Goal: Check status: Check status

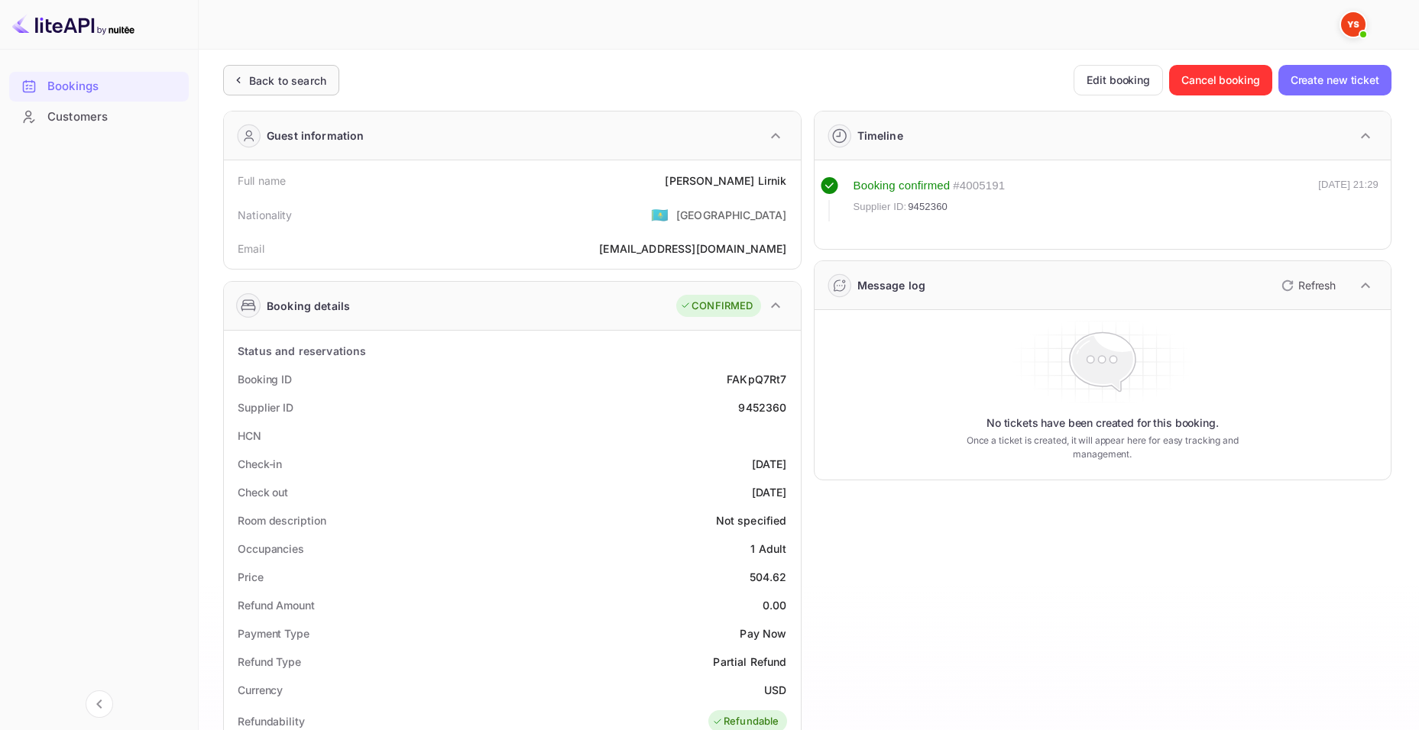
click at [306, 81] on div "Back to search" at bounding box center [287, 81] width 77 height 16
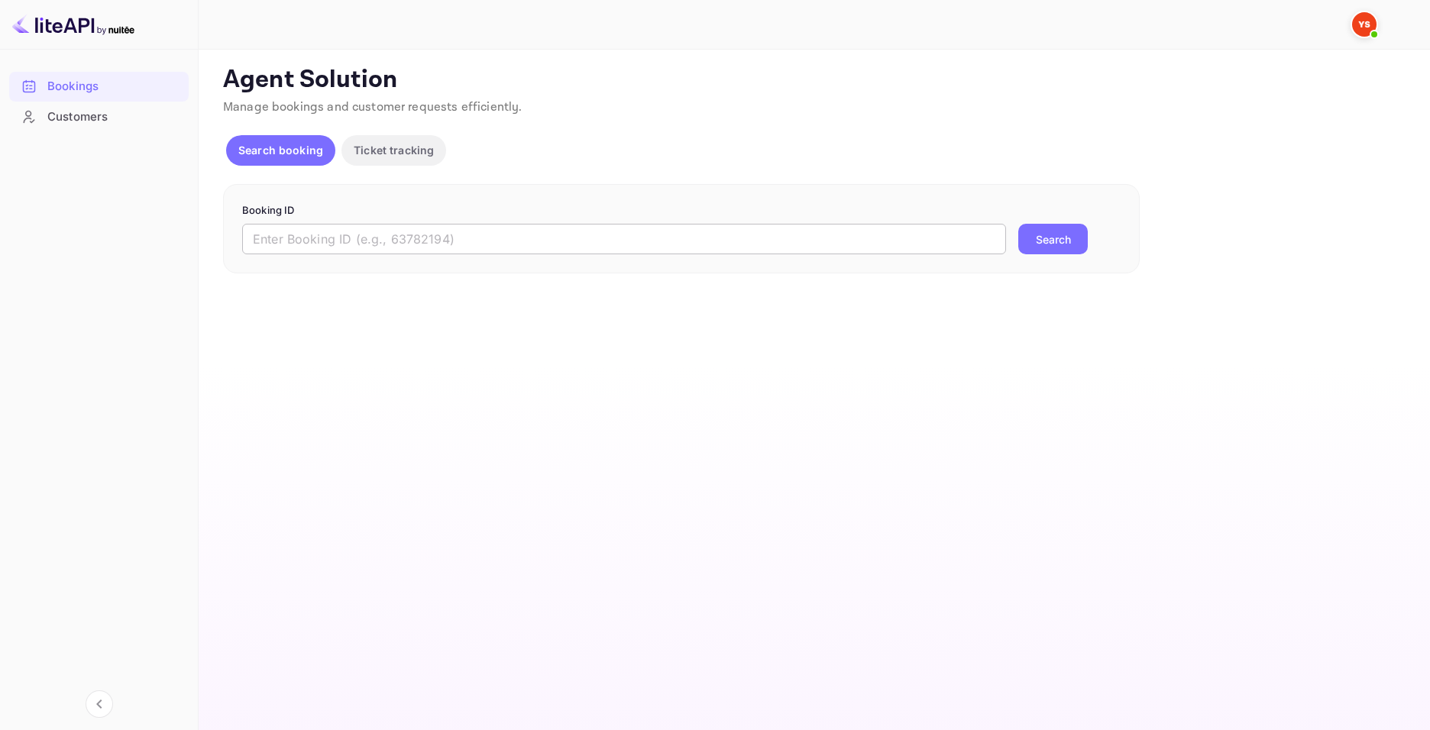
click at [465, 242] on input "text" at bounding box center [624, 239] width 764 height 31
paste input "9417440"
type input "9417440"
click at [1070, 241] on button "Search" at bounding box center [1054, 239] width 70 height 31
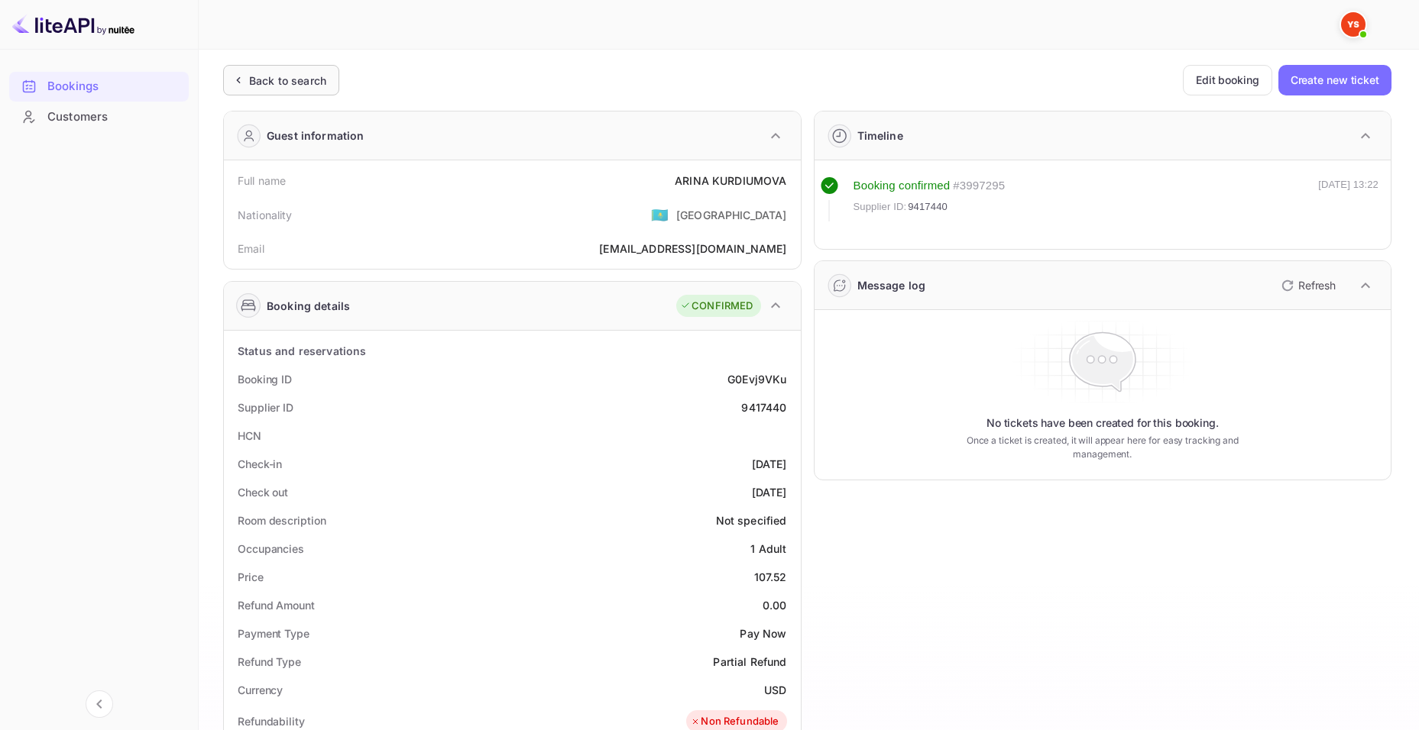
click at [271, 68] on div "Unsaved Changes Ticket Affiliate URL [URL][DOMAIN_NAME] Business partner name N…" at bounding box center [800, 617] width 1202 height 1135
click at [280, 82] on div "Back to search" at bounding box center [287, 81] width 77 height 16
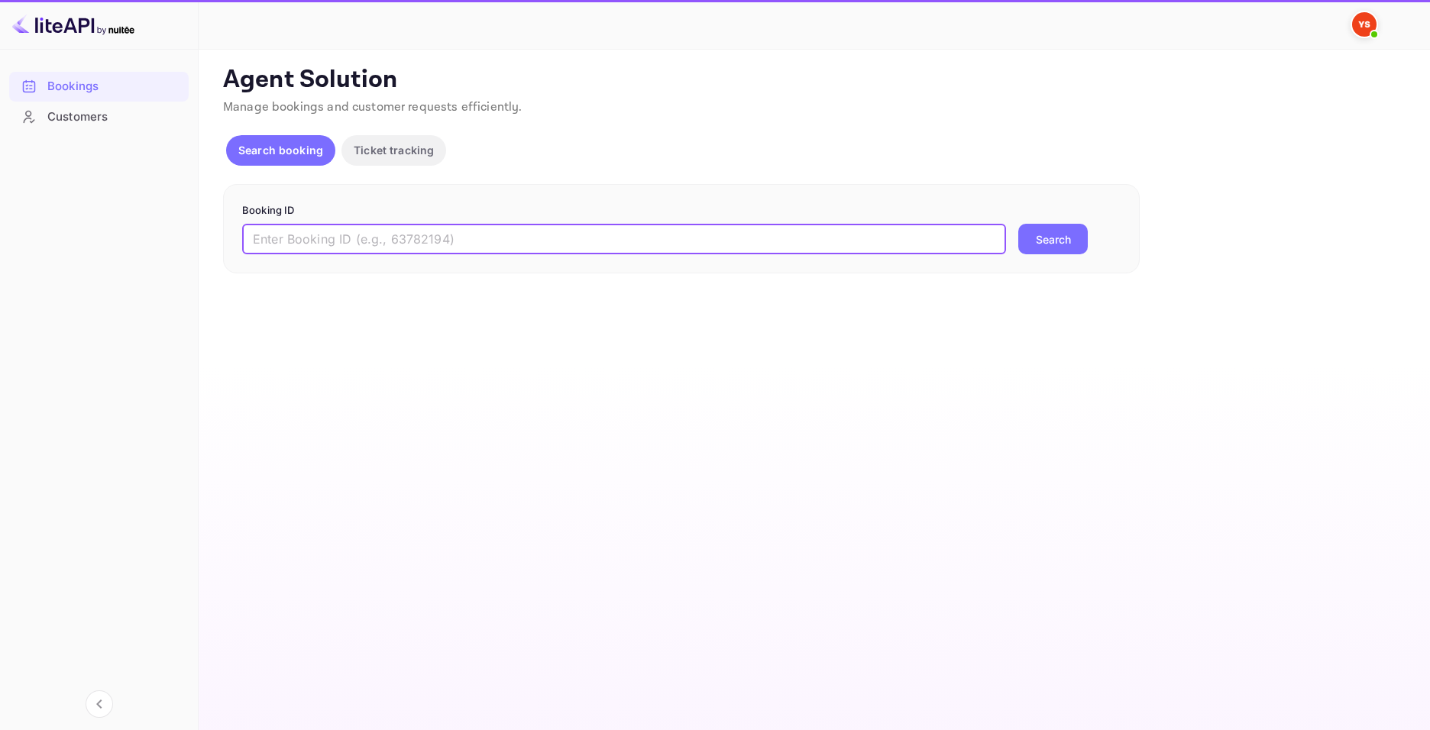
click at [477, 237] on input "text" at bounding box center [624, 239] width 764 height 31
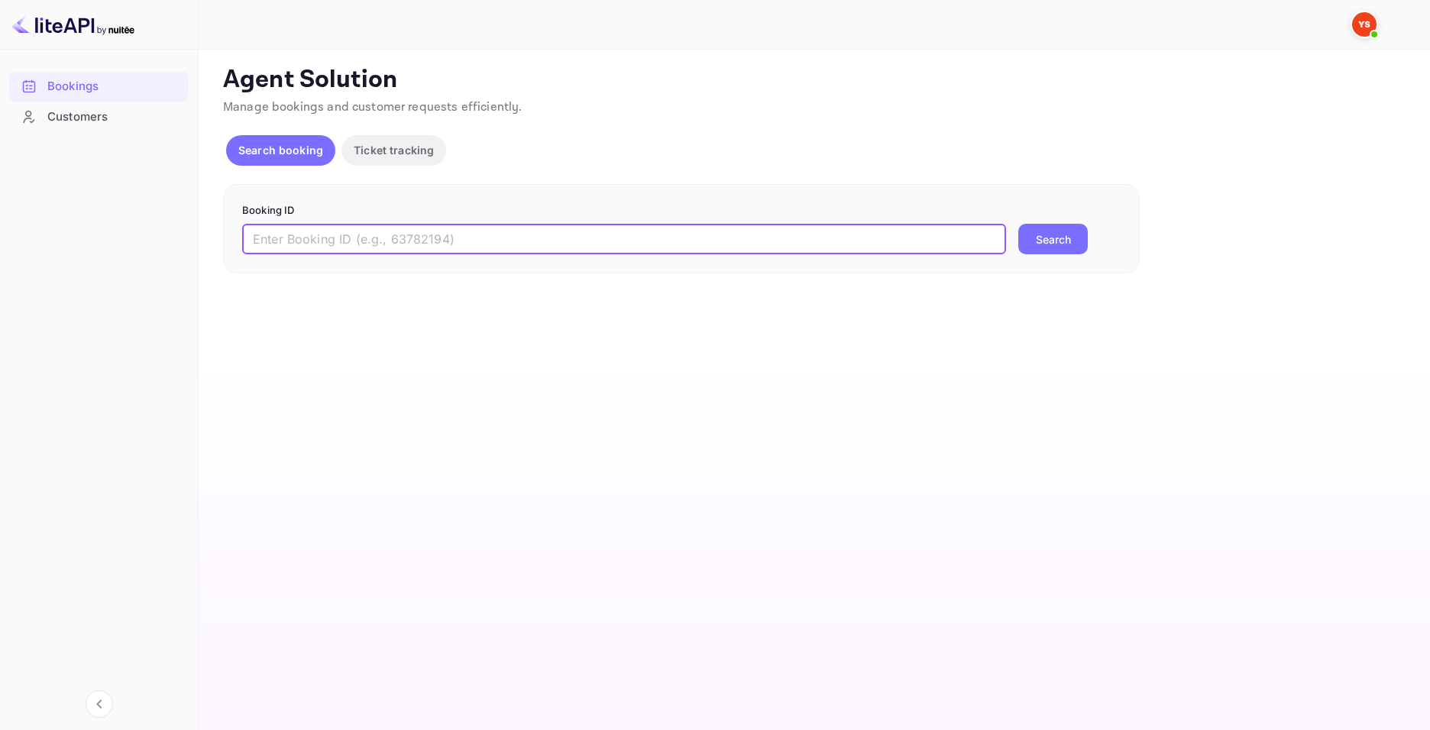
paste input "9428786"
type input "9428786"
click at [1041, 240] on button "Search" at bounding box center [1054, 239] width 70 height 31
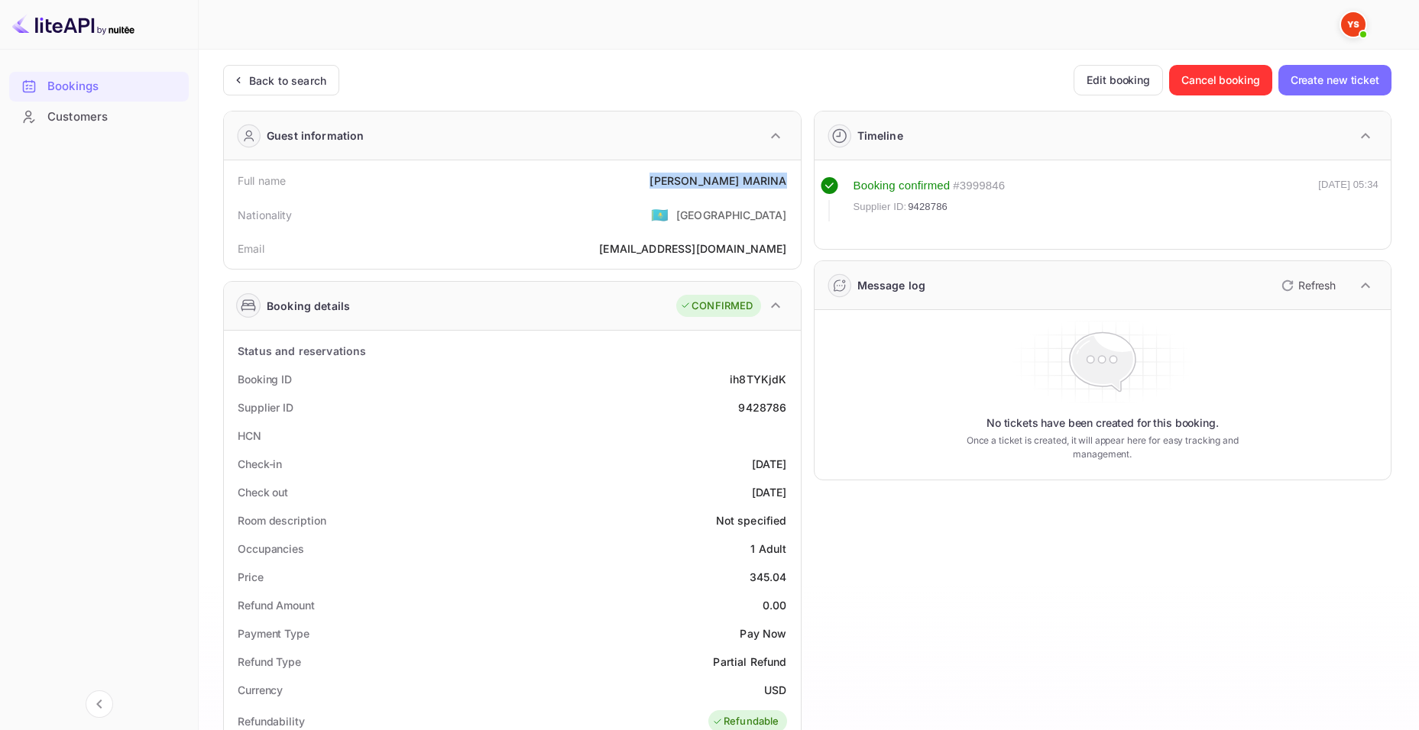
drag, startPoint x: 709, startPoint y: 178, endPoint x: 790, endPoint y: 176, distance: 81.0
click at [790, 176] on div "Full name [PERSON_NAME]" at bounding box center [512, 181] width 565 height 28
copy div "[PERSON_NAME]"
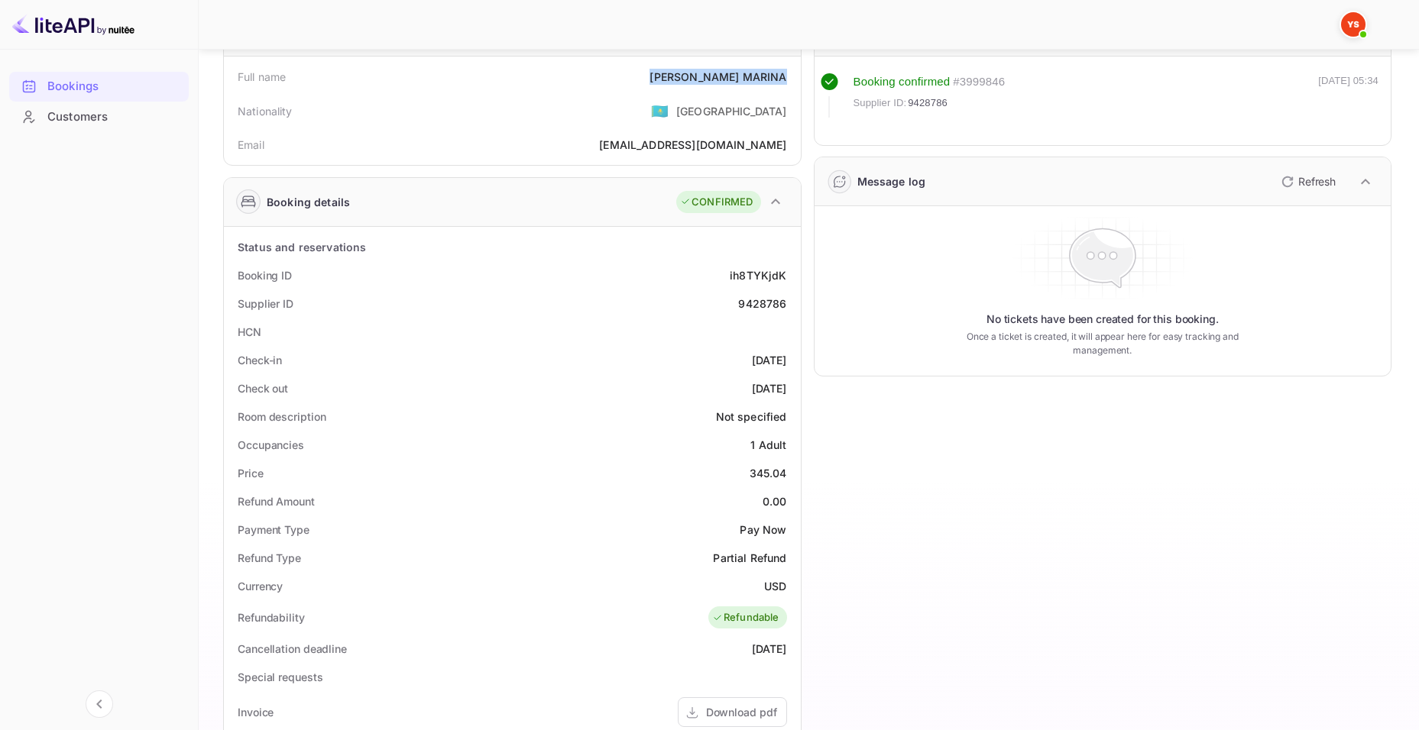
scroll to position [153, 0]
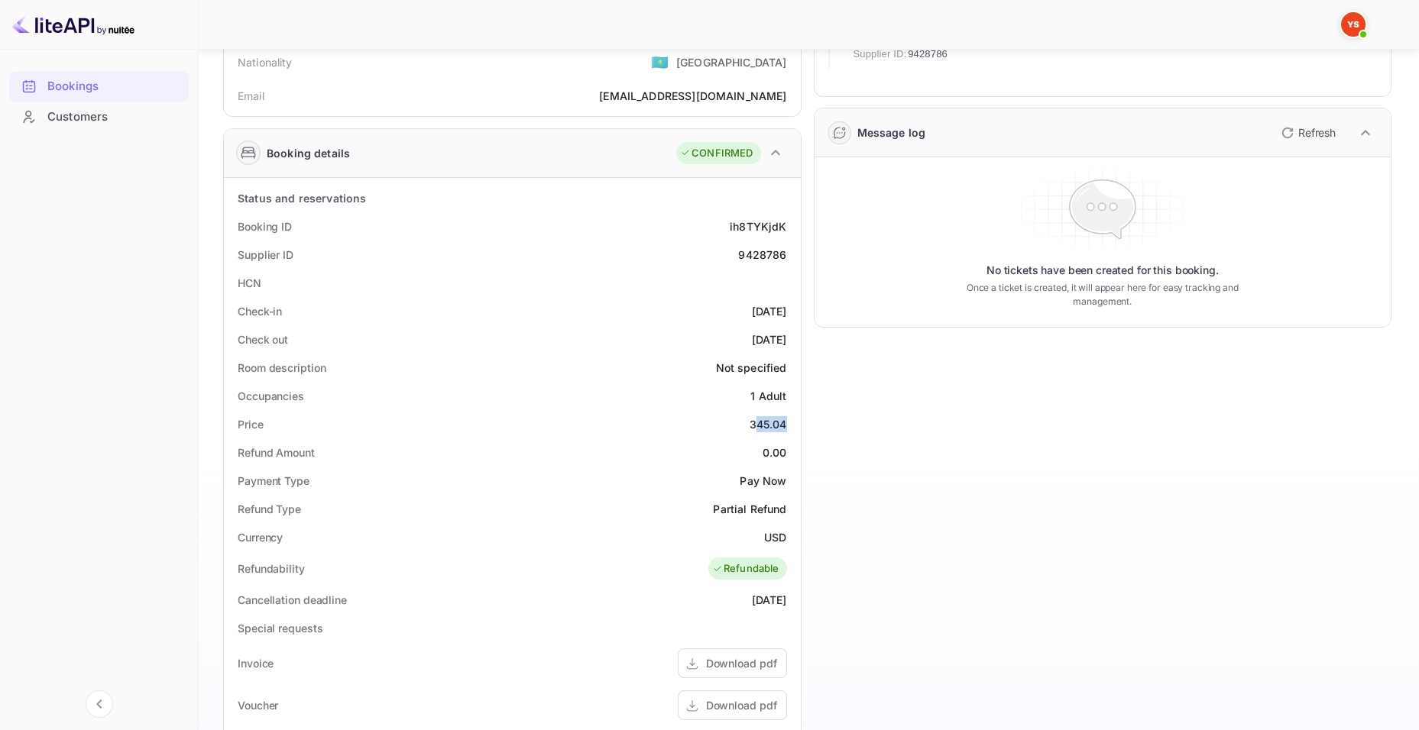
drag, startPoint x: 754, startPoint y: 422, endPoint x: 788, endPoint y: 420, distance: 33.7
click at [788, 420] on div "Price 345.04" at bounding box center [512, 424] width 565 height 28
drag, startPoint x: 741, startPoint y: 426, endPoint x: 786, endPoint y: 426, distance: 45.1
click at [786, 426] on div "Price 345.04" at bounding box center [512, 424] width 565 height 28
copy div "345.04"
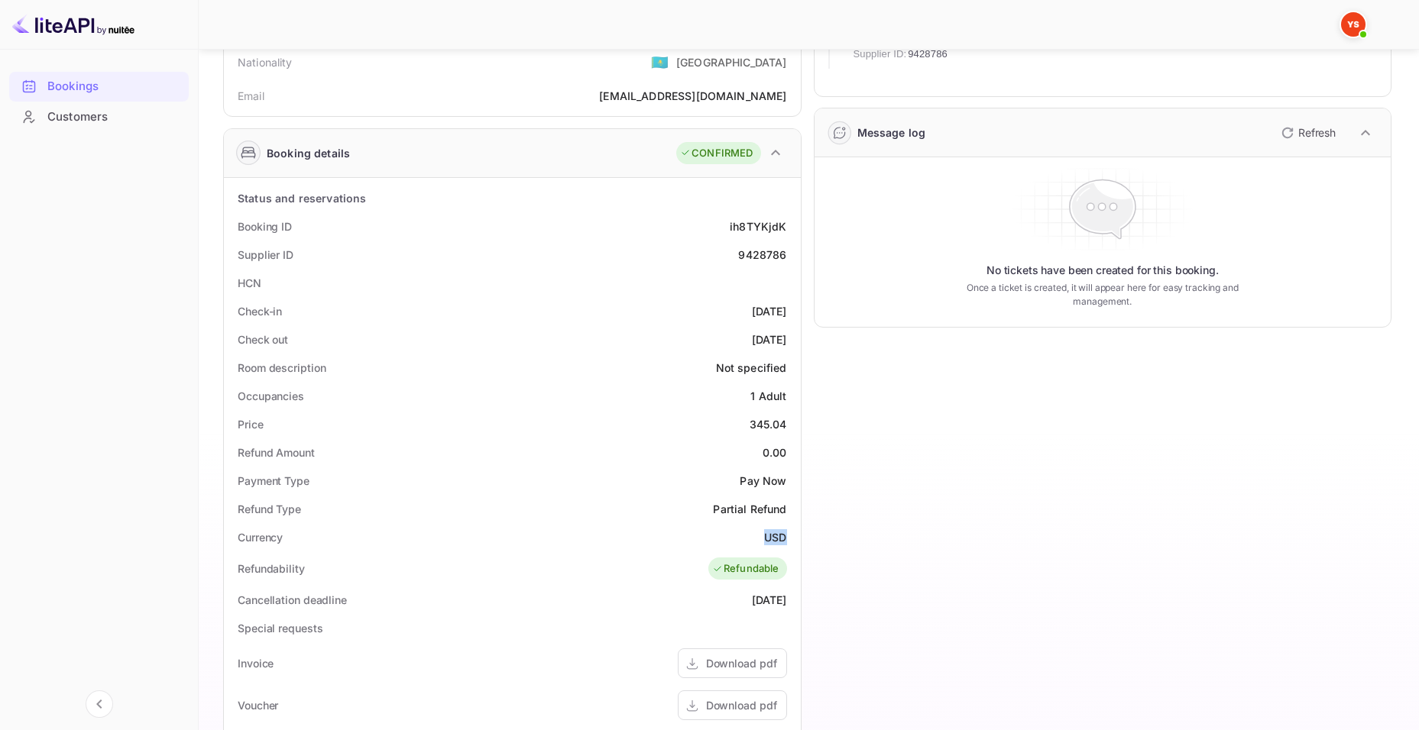
drag, startPoint x: 760, startPoint y: 536, endPoint x: 784, endPoint y: 539, distance: 24.6
click at [784, 539] on div "Currency USD" at bounding box center [512, 537] width 565 height 28
copy div "USD"
